Goal: Task Accomplishment & Management: Use online tool/utility

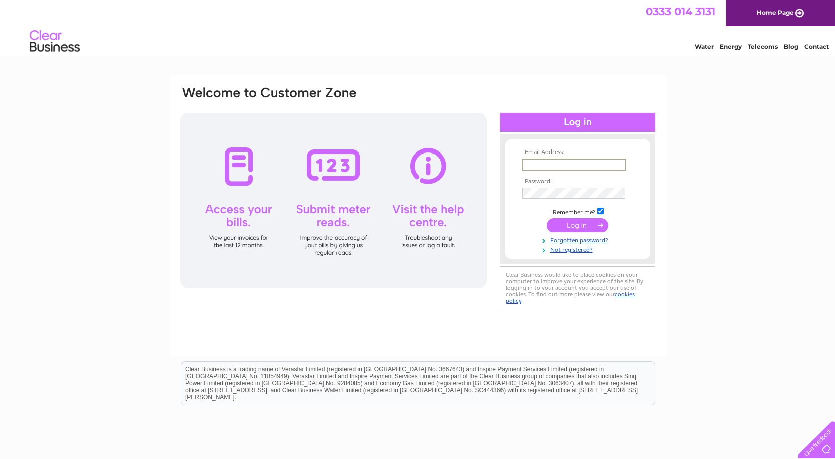
click at [558, 165] on input "text" at bounding box center [574, 165] width 104 height 12
type input "[EMAIL_ADDRESS][DOMAIN_NAME]"
click at [547, 218] on input "submit" at bounding box center [578, 225] width 62 height 14
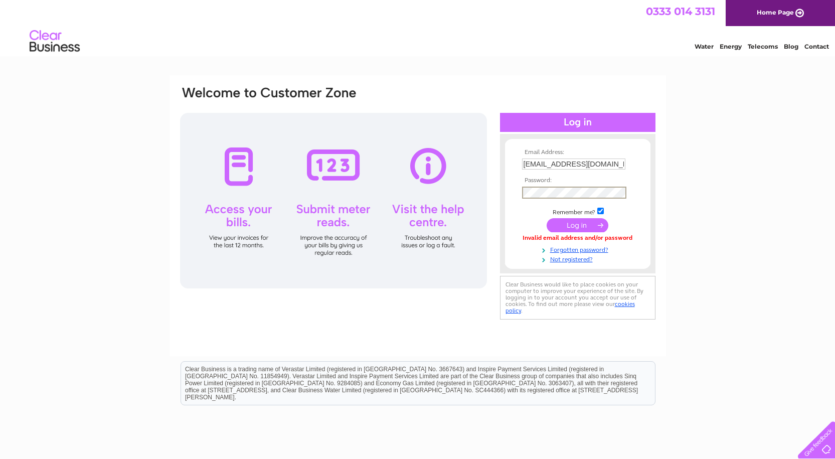
click at [547, 218] on input "submit" at bounding box center [578, 225] width 62 height 14
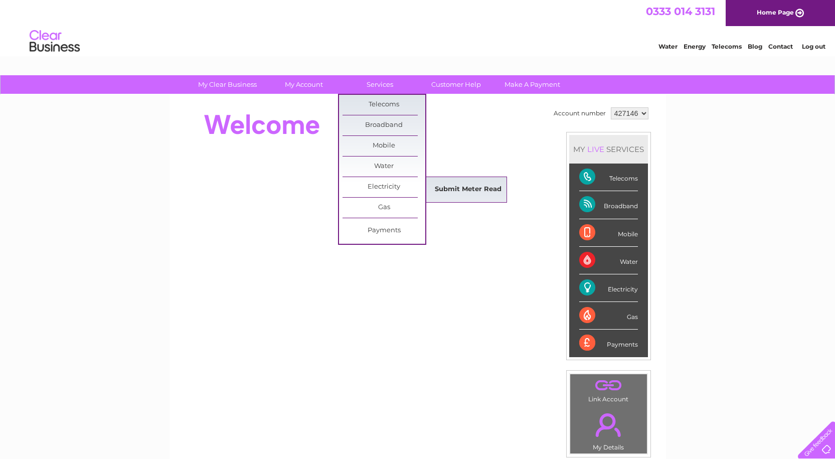
click at [475, 193] on link "Submit Meter Read" at bounding box center [468, 190] width 83 height 20
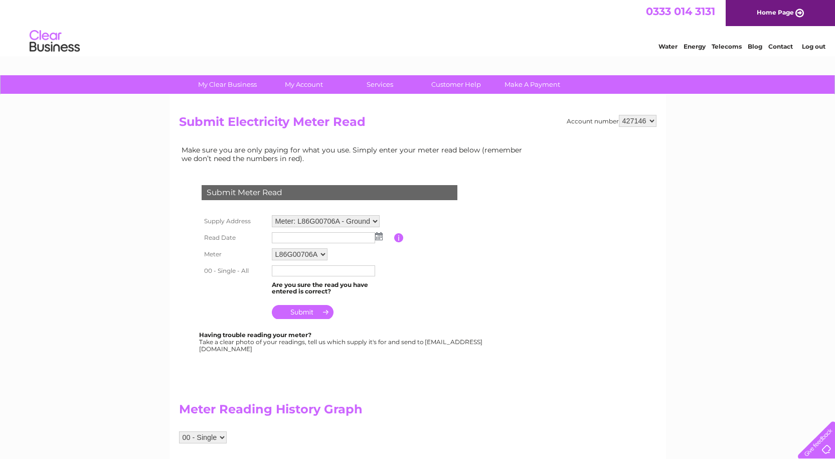
click at [378, 234] on img at bounding box center [379, 236] width 8 height 8
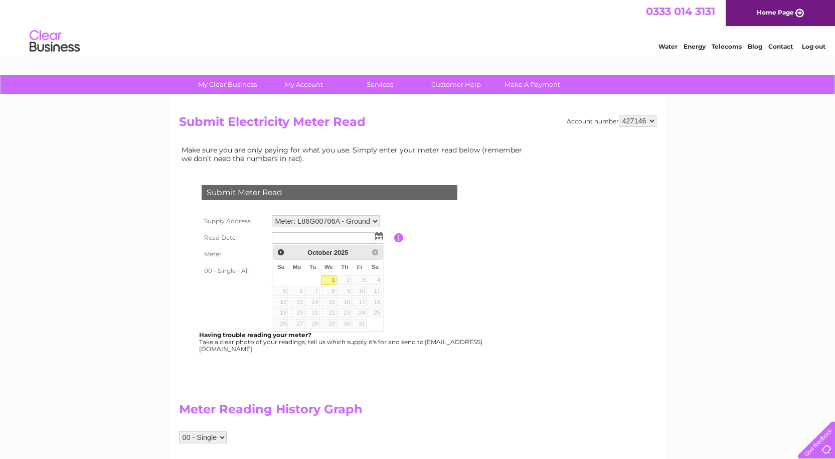
click at [329, 281] on link "1" at bounding box center [329, 280] width 16 height 10
type input "2025/10/01"
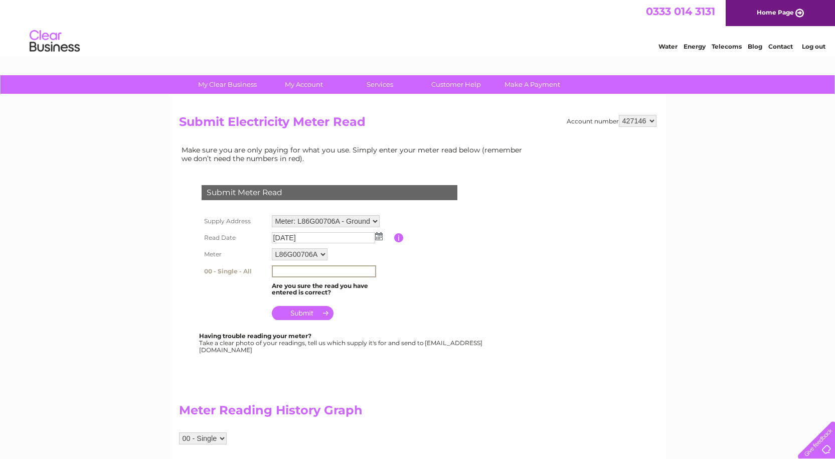
click at [309, 267] on input "text" at bounding box center [324, 271] width 104 height 12
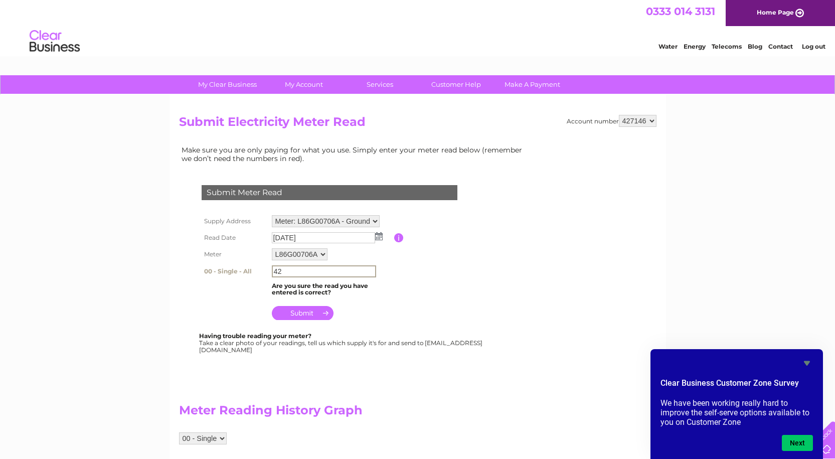
type input "4"
type input "42311"
click at [298, 313] on input "submit" at bounding box center [303, 313] width 62 height 14
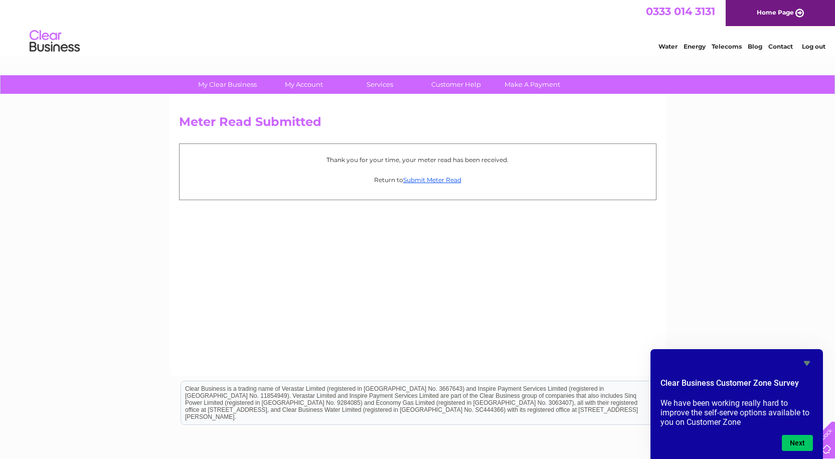
click at [813, 45] on link "Log out" at bounding box center [814, 47] width 24 height 8
